Goal: Task Accomplishment & Management: Use online tool/utility

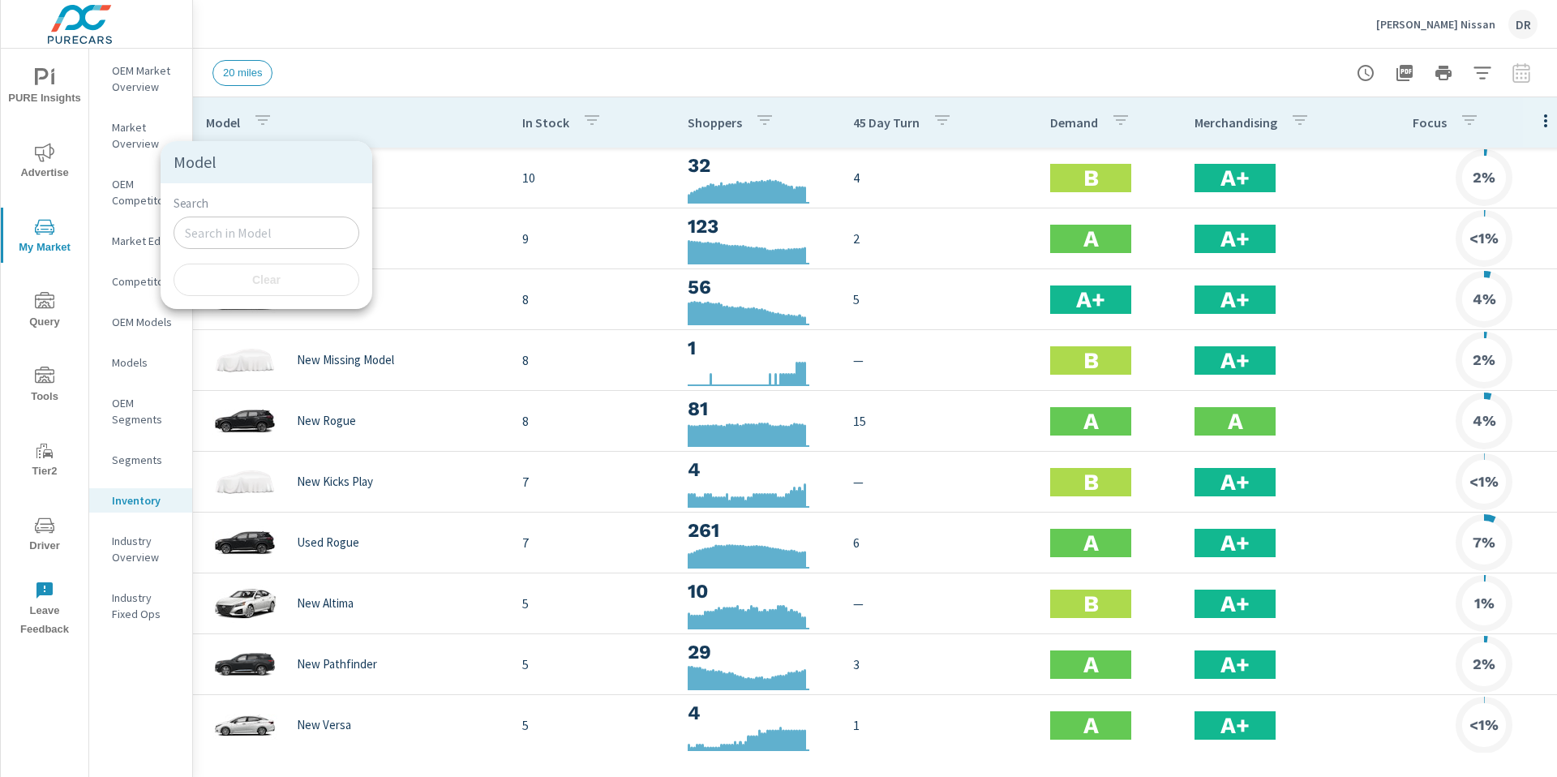
click at [989, 68] on div at bounding box center [778, 388] width 1557 height 777
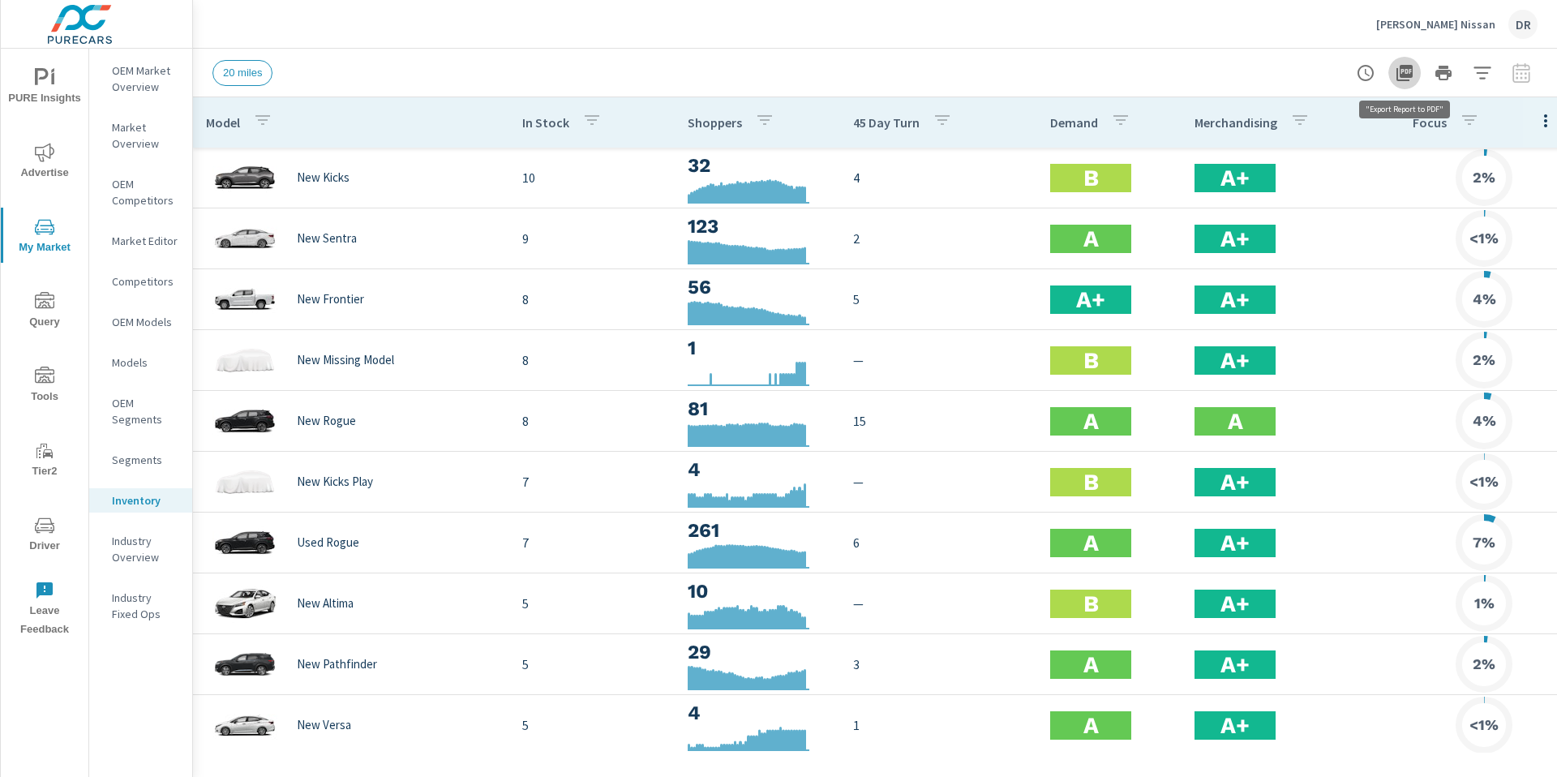
click at [1408, 74] on icon "button" at bounding box center [1404, 73] width 16 height 16
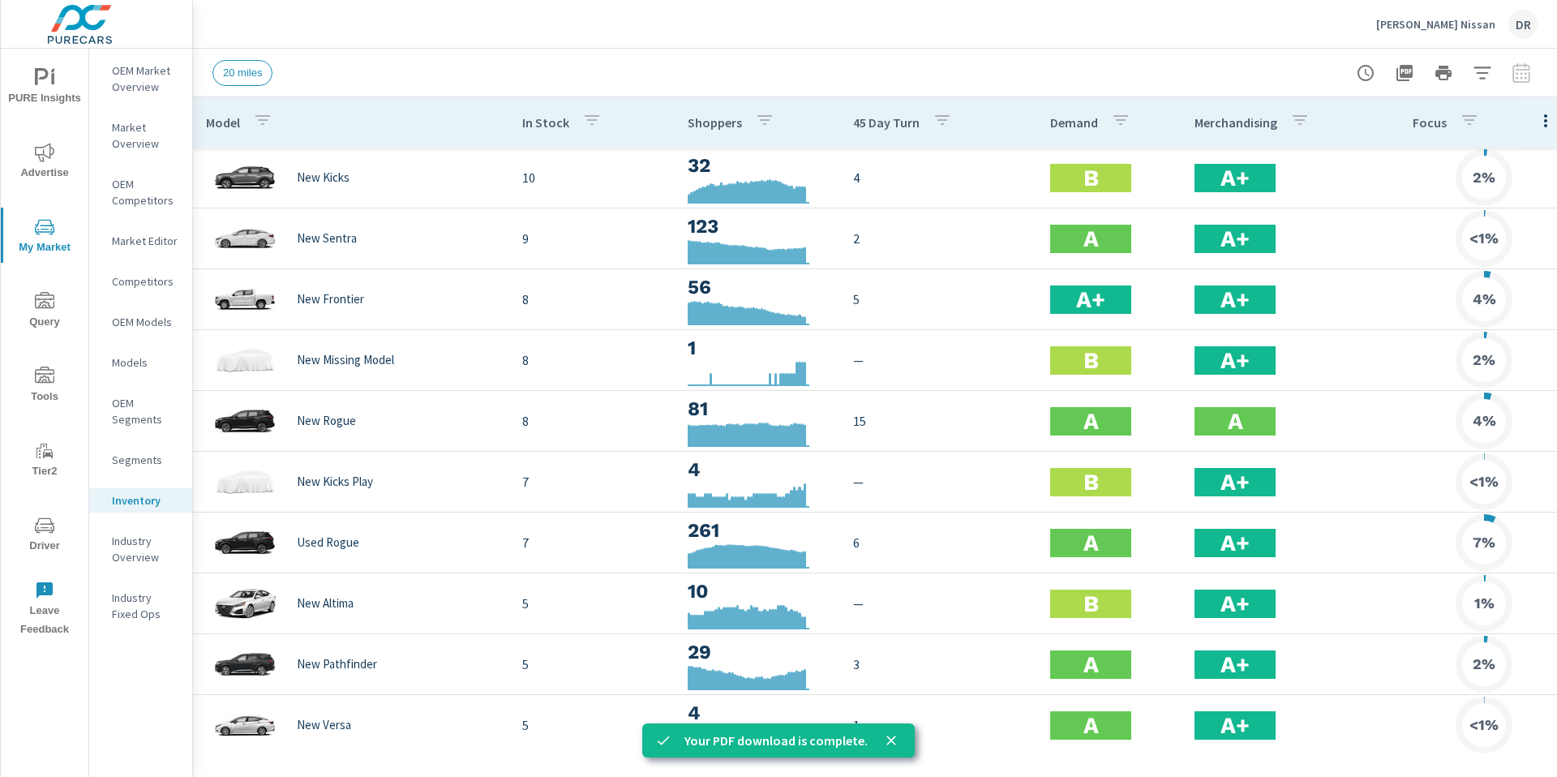
click at [1516, 74] on div at bounding box center [1443, 73] width 188 height 32
click at [1482, 73] on icon "button" at bounding box center [1482, 72] width 19 height 19
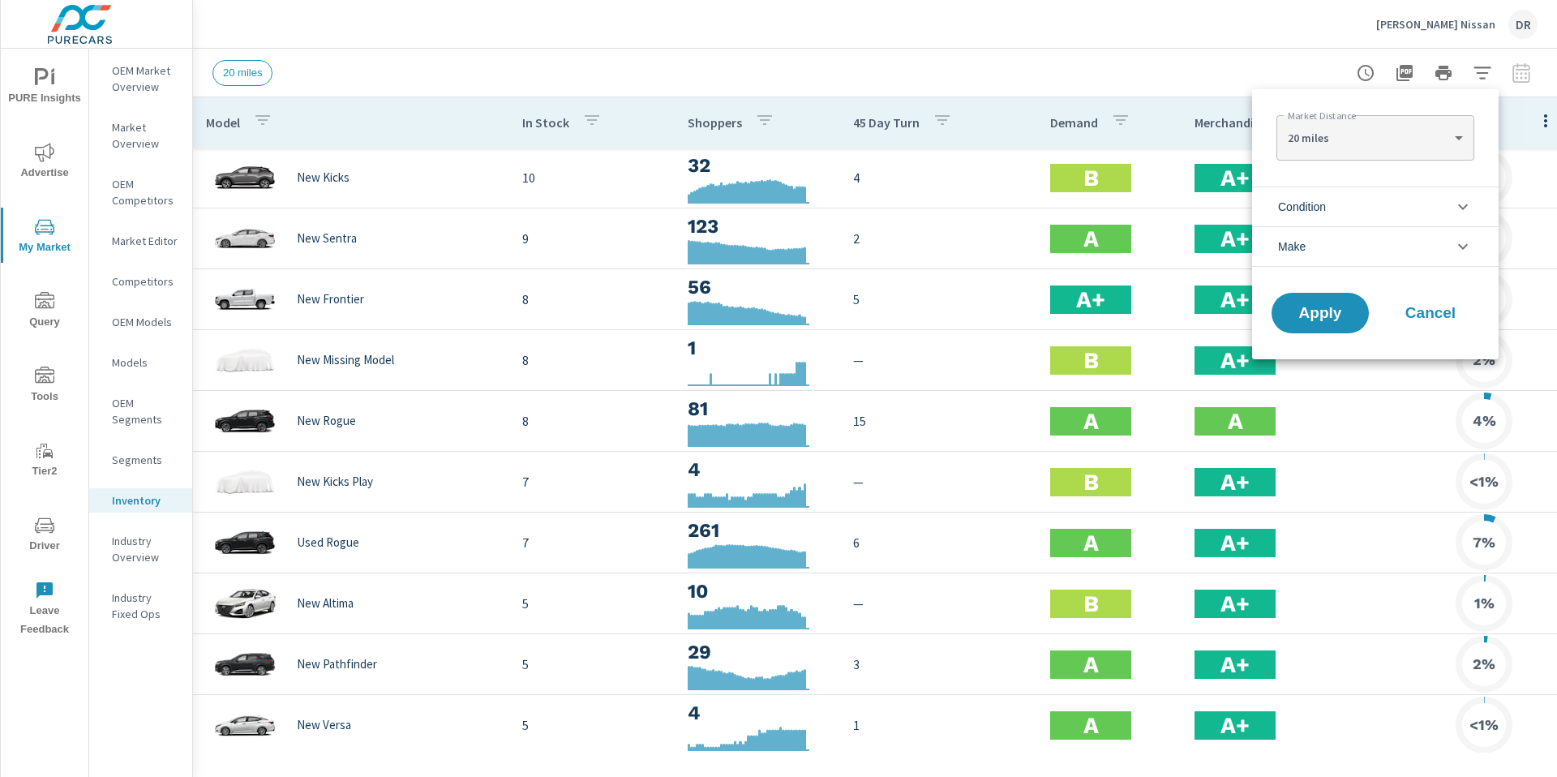
click at [1380, 142] on body "PURE Insights Advertise My Market Query Tools Tier2 Driver Leave Feedback OEM M…" at bounding box center [778, 388] width 1557 height 777
click at [1304, 162] on li "30 miles" at bounding box center [1374, 164] width 197 height 26
click at [1314, 144] on body "PURE Insights Advertise My Market Query Tools Tier2 Driver Leave Feedback OEM M…" at bounding box center [778, 388] width 1557 height 777
click at [1302, 115] on li "20 miles" at bounding box center [1374, 112] width 197 height 26
type Distance "20"
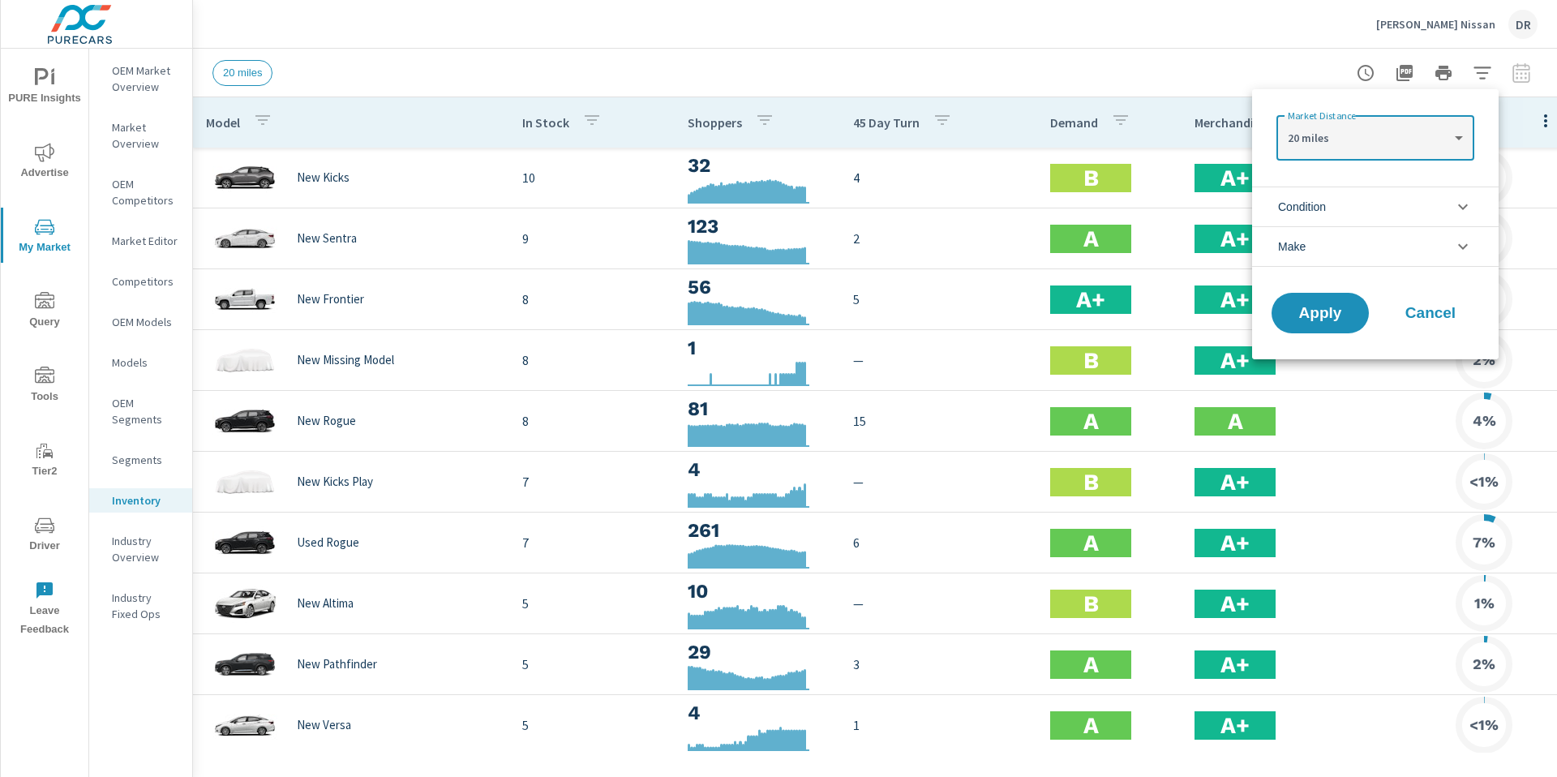
click at [1421, 201] on li "Condition" at bounding box center [1375, 206] width 247 height 40
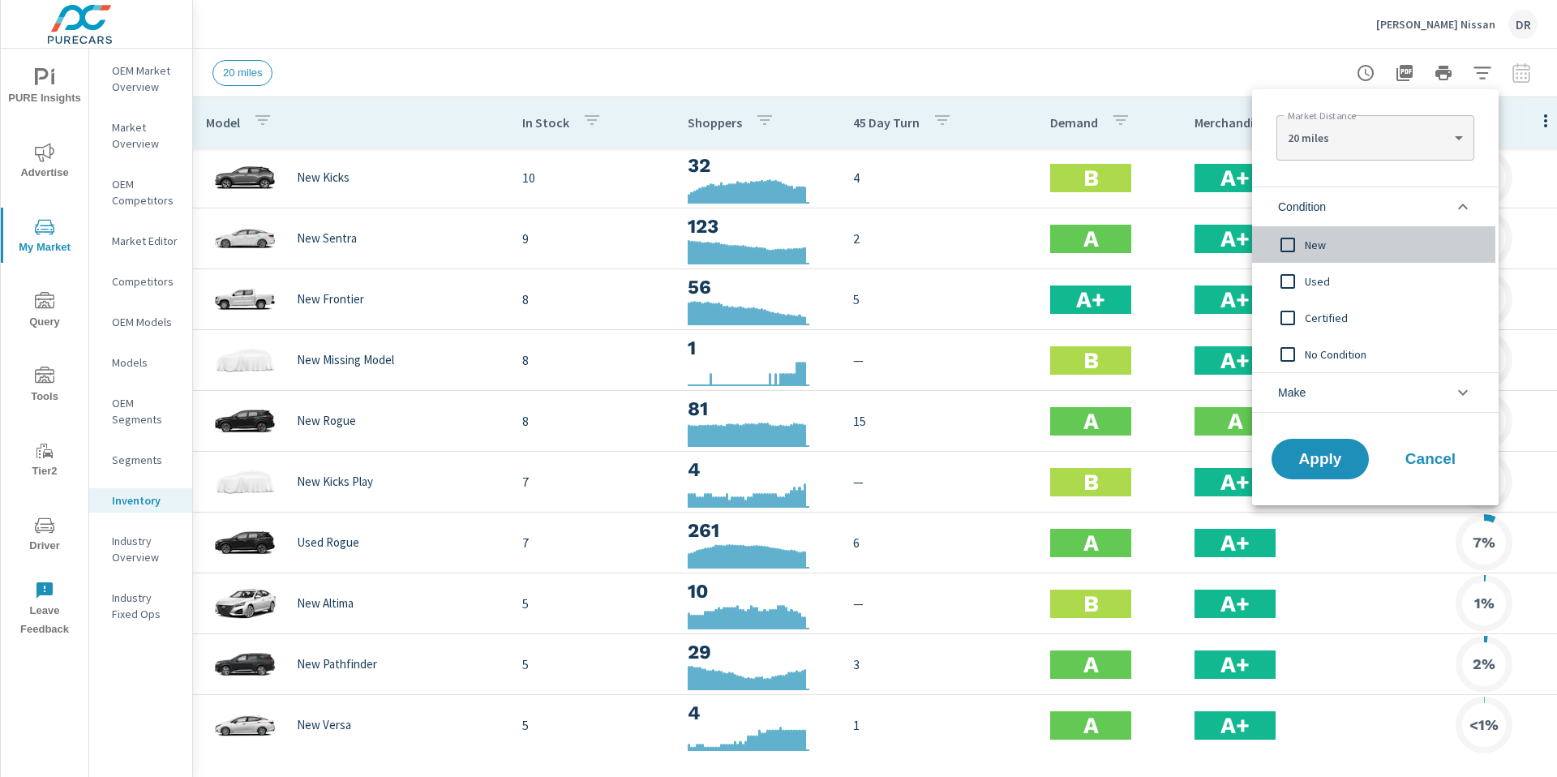
click at [1292, 243] on input "filter options" at bounding box center [1288, 245] width 34 height 34
click at [1326, 463] on span "Apply" at bounding box center [1320, 459] width 66 height 15
